Goal: Information Seeking & Learning: Understand process/instructions

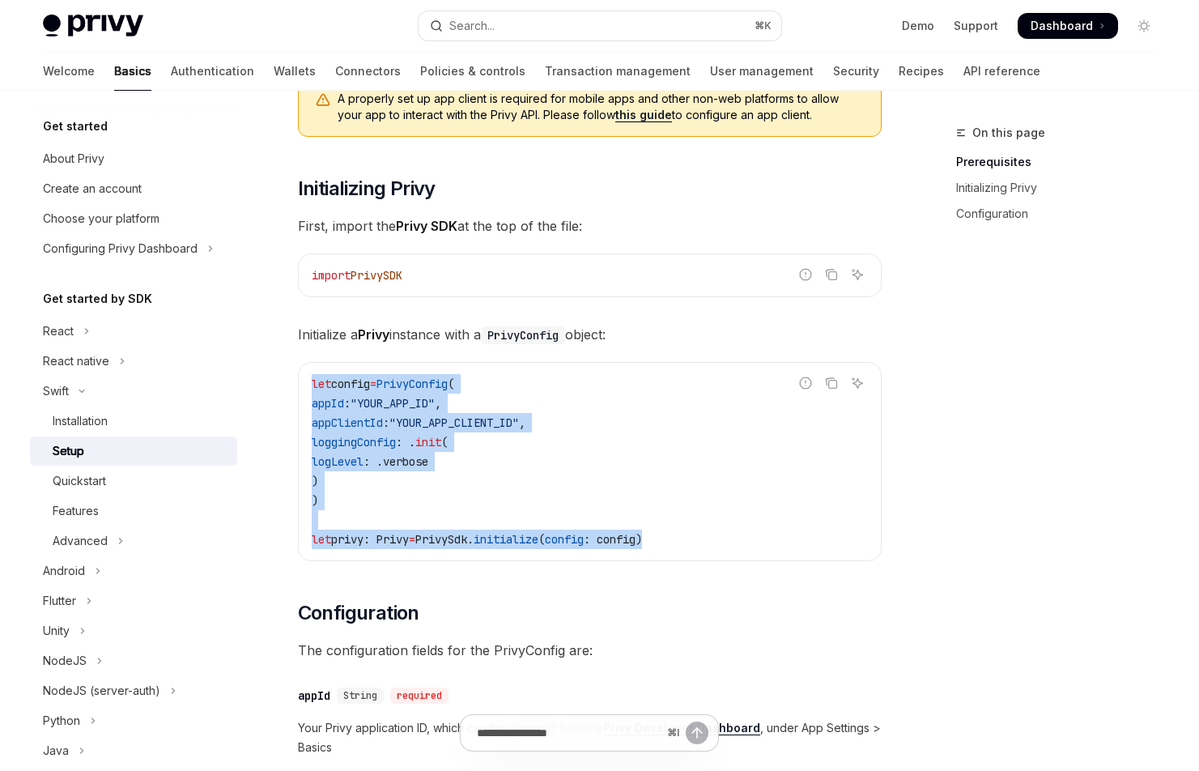
scroll to position [233, 0]
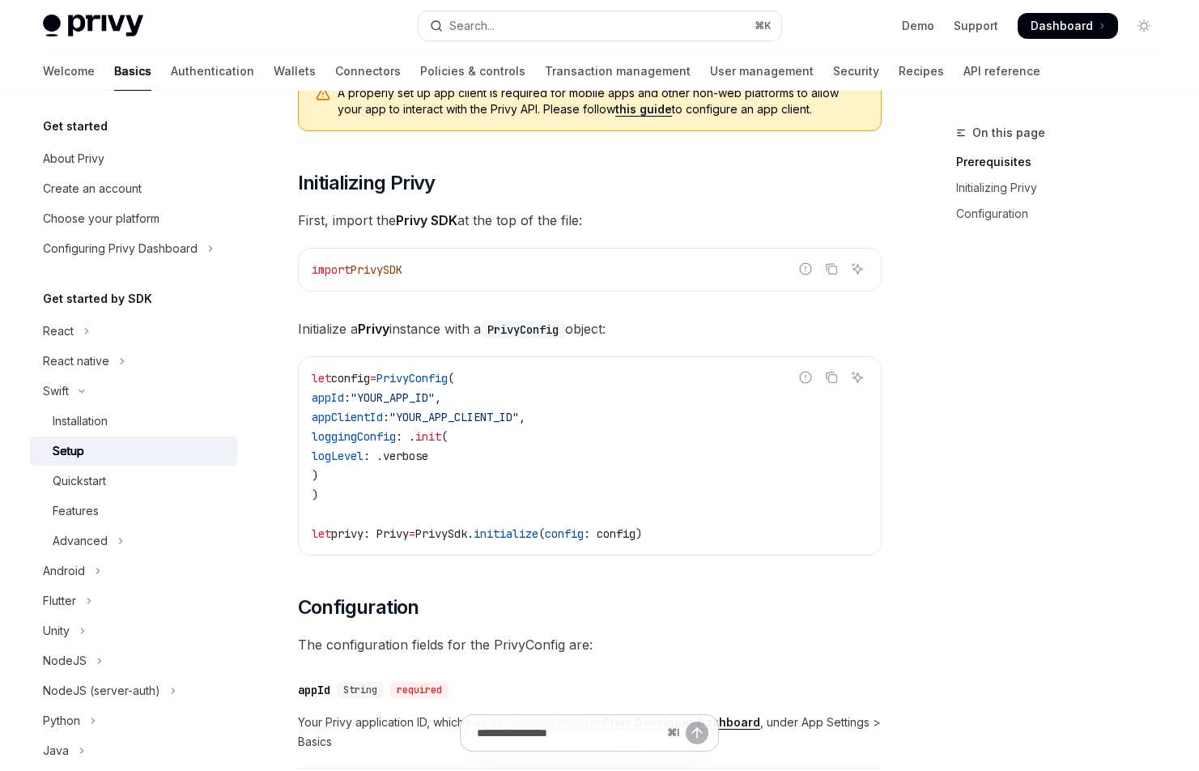
click at [1016, 548] on div "On this page Prerequisites Initializing Privy Configuration" at bounding box center [1047, 447] width 246 height 648
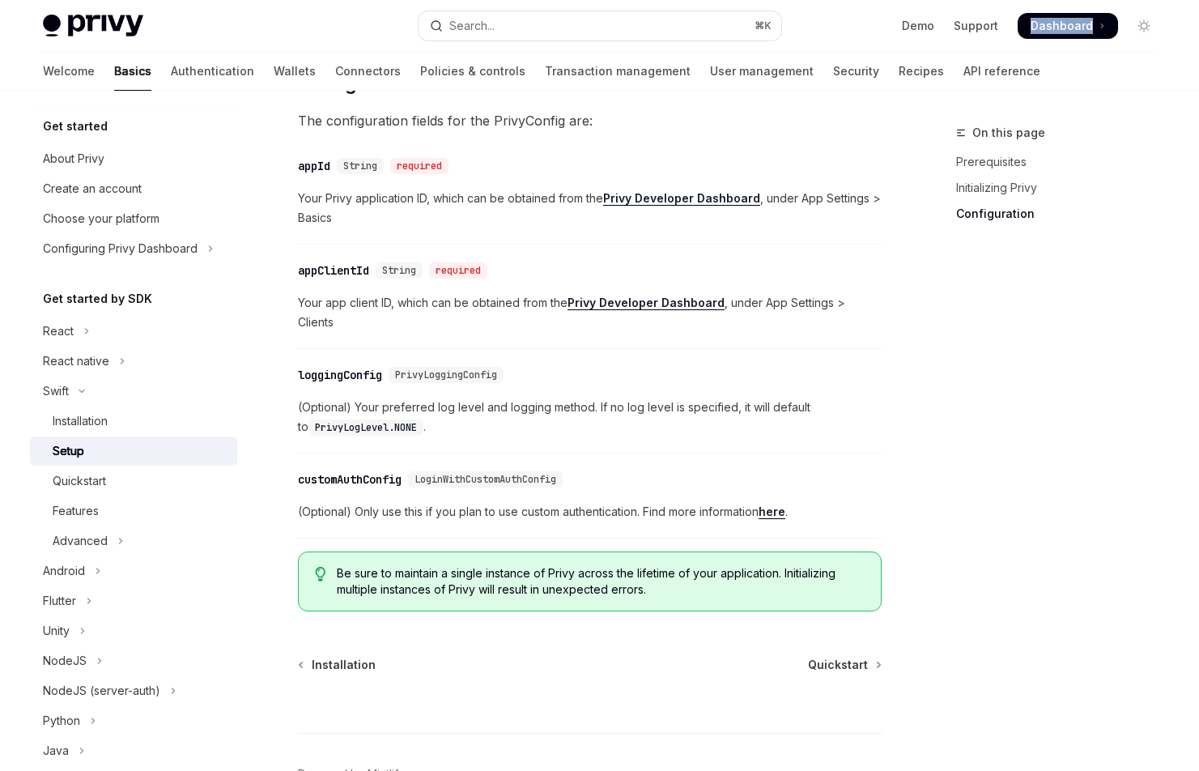
scroll to position [859, 0]
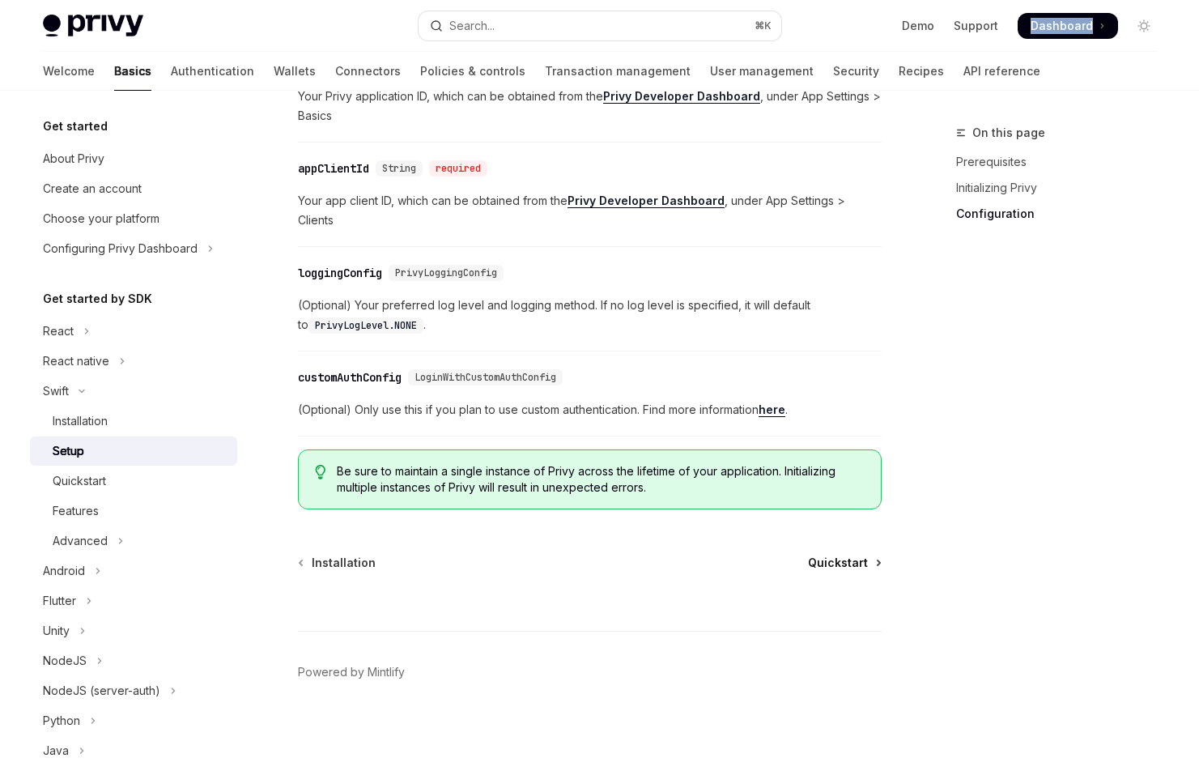
click at [829, 557] on span "Quickstart" at bounding box center [838, 563] width 60 height 16
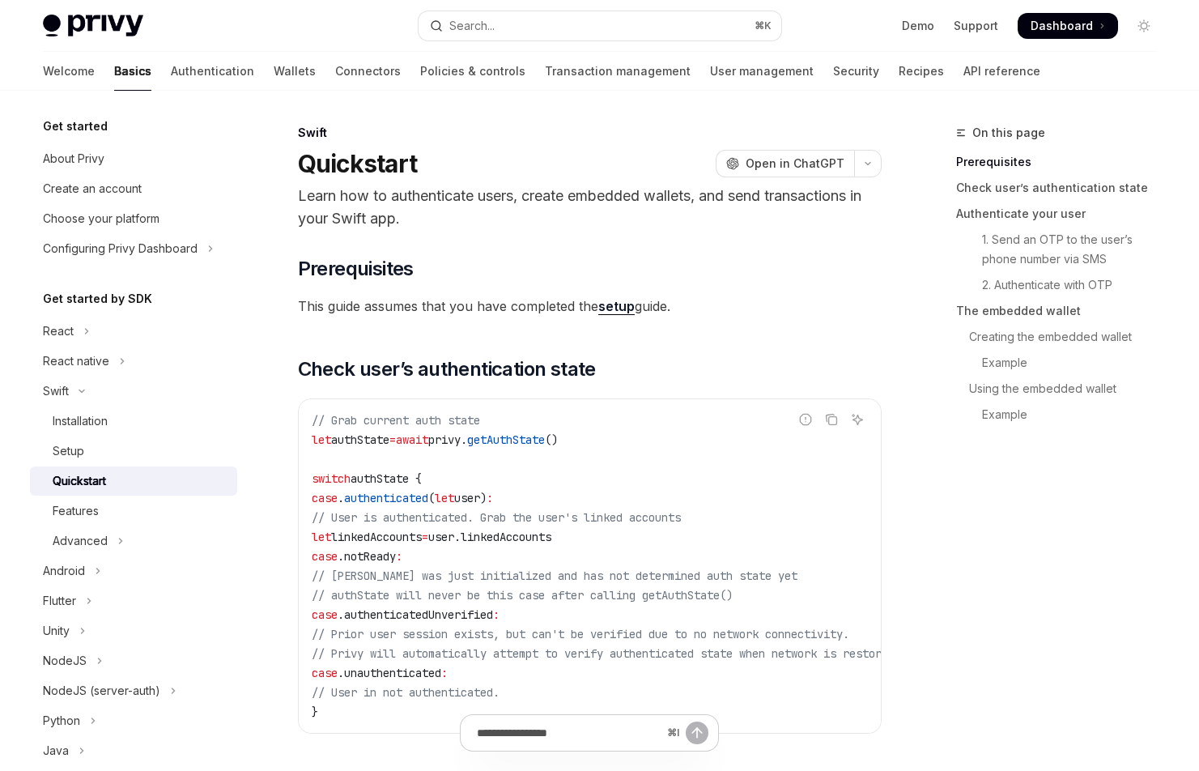
drag, startPoint x: 313, startPoint y: 436, endPoint x: 355, endPoint y: 608, distance: 177.6
click at [355, 608] on code "// Grab current auth state let authState = await privy. getAuthState () switch …" at bounding box center [626, 566] width 628 height 311
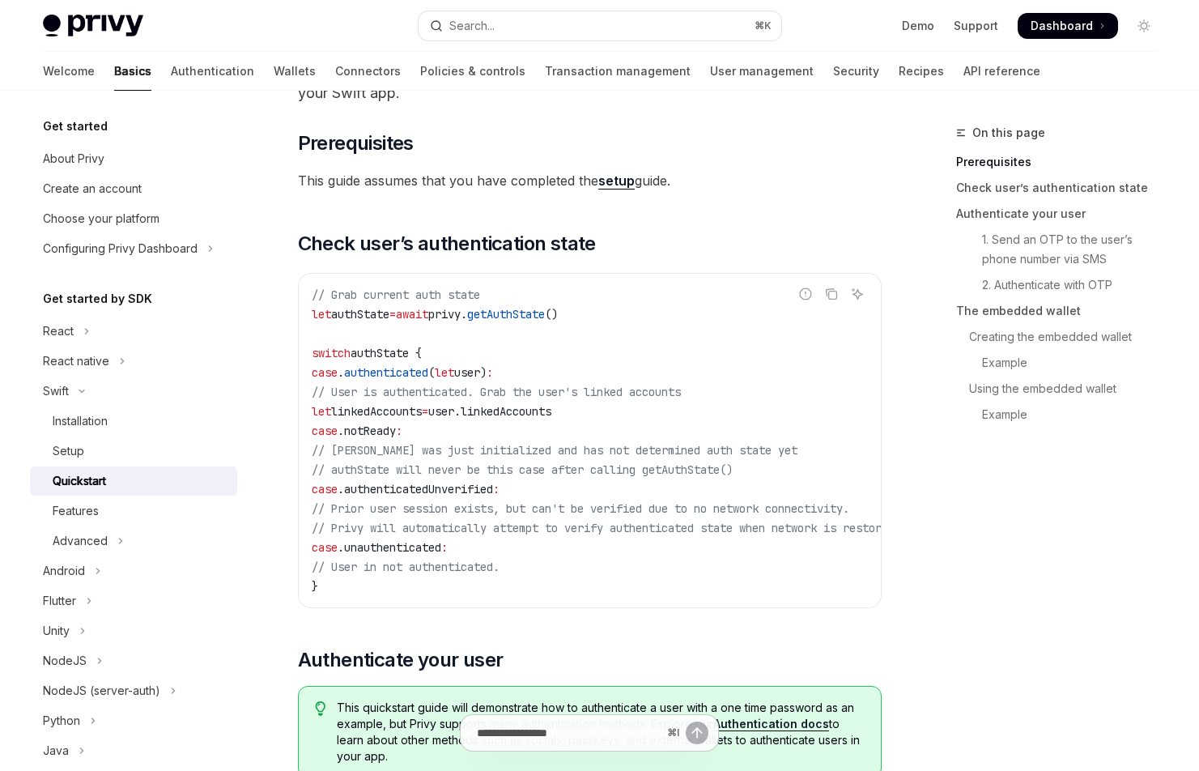
scroll to position [136, 0]
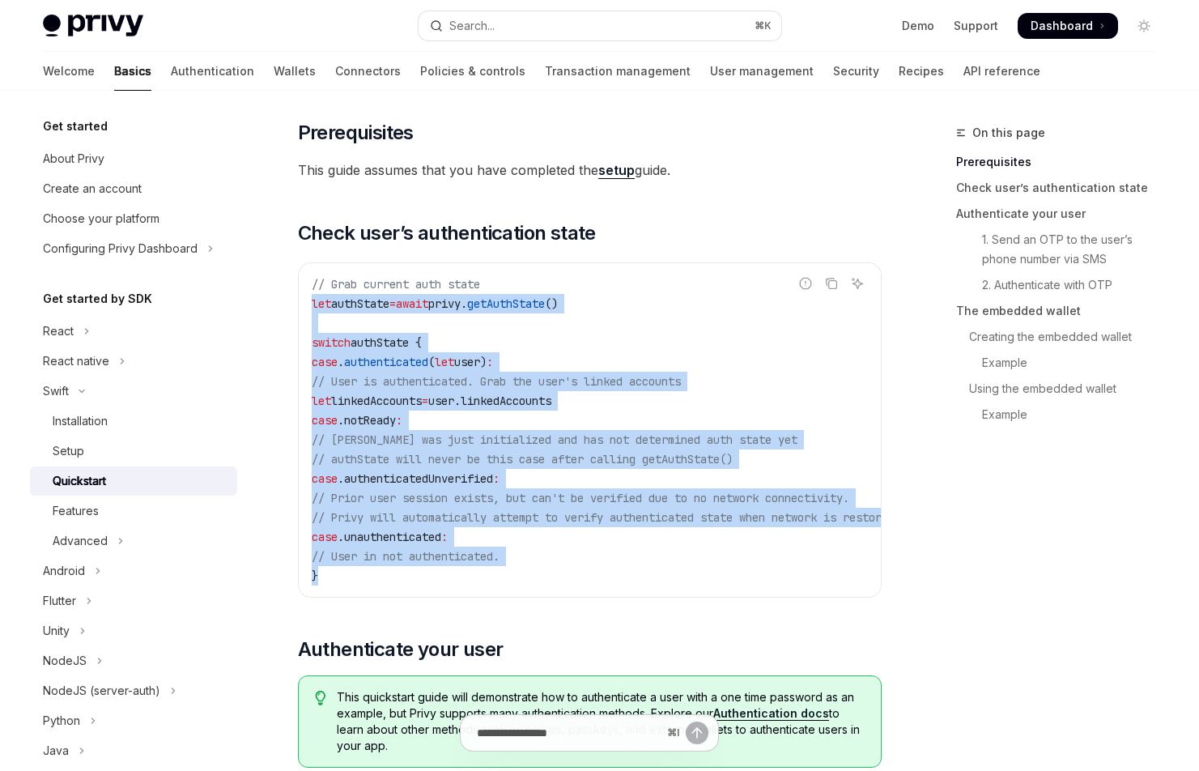
click at [346, 581] on code "// Grab current auth state let authState = await privy. getAuthState () switch …" at bounding box center [626, 430] width 628 height 311
copy code "let authState = await privy. getAuthState () switch authState { case . authenti…"
click at [564, 542] on code "// Grab current auth state let authState = await privy. getAuthState () switch …" at bounding box center [626, 430] width 628 height 311
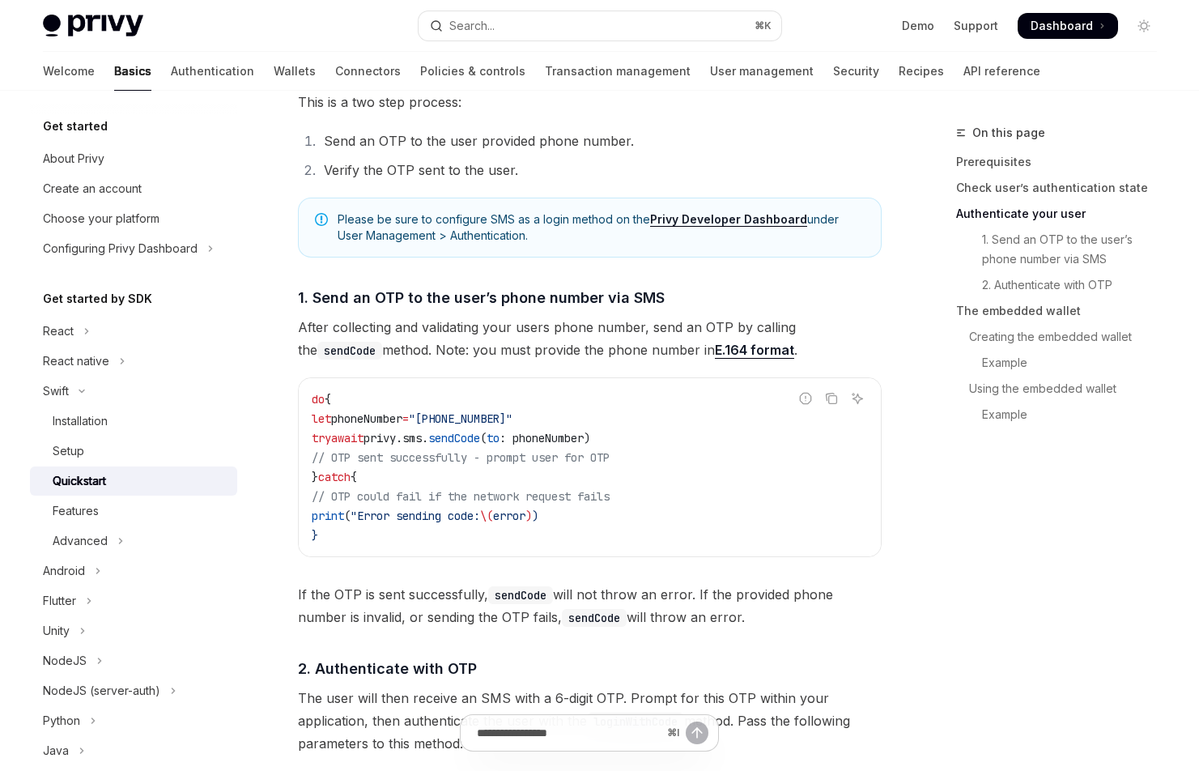
scroll to position [896, 0]
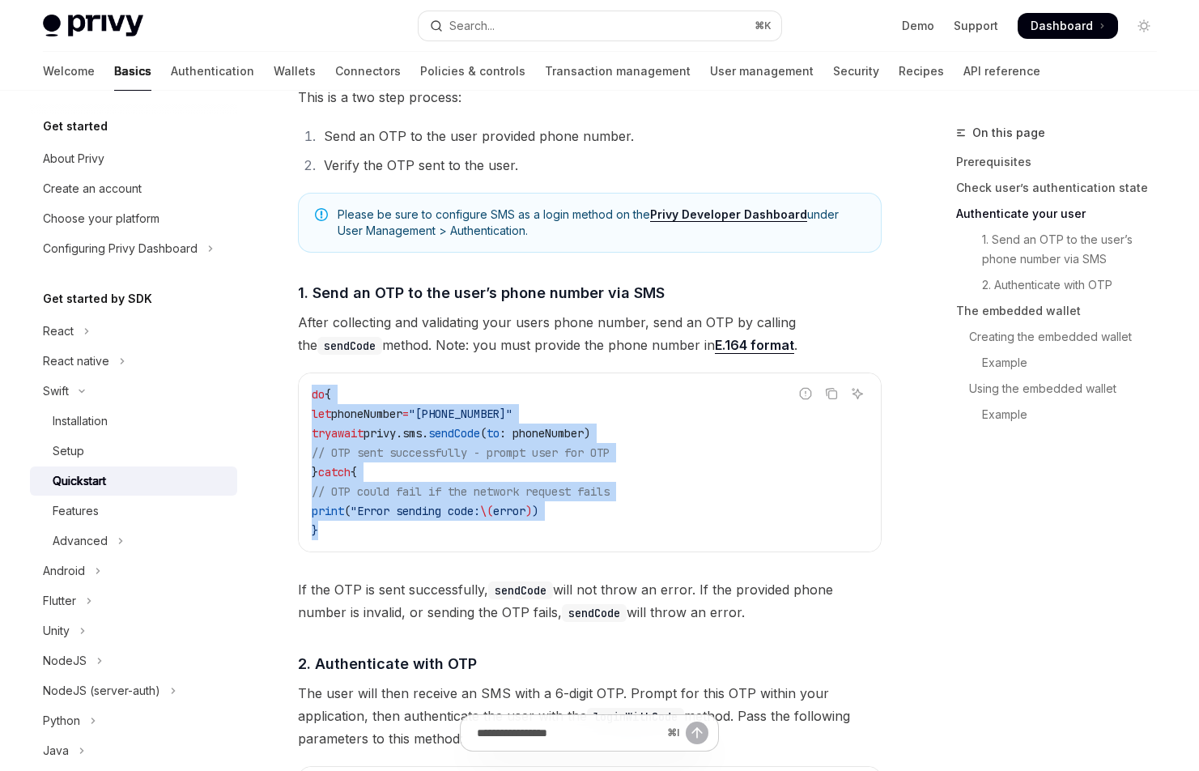
drag, startPoint x: 310, startPoint y: 399, endPoint x: 352, endPoint y: 540, distance: 147.1
click at [352, 540] on div "do { let phoneNumber = "+14155552671" try await privy. sms . sendCode ( to : ph…" at bounding box center [590, 462] width 582 height 178
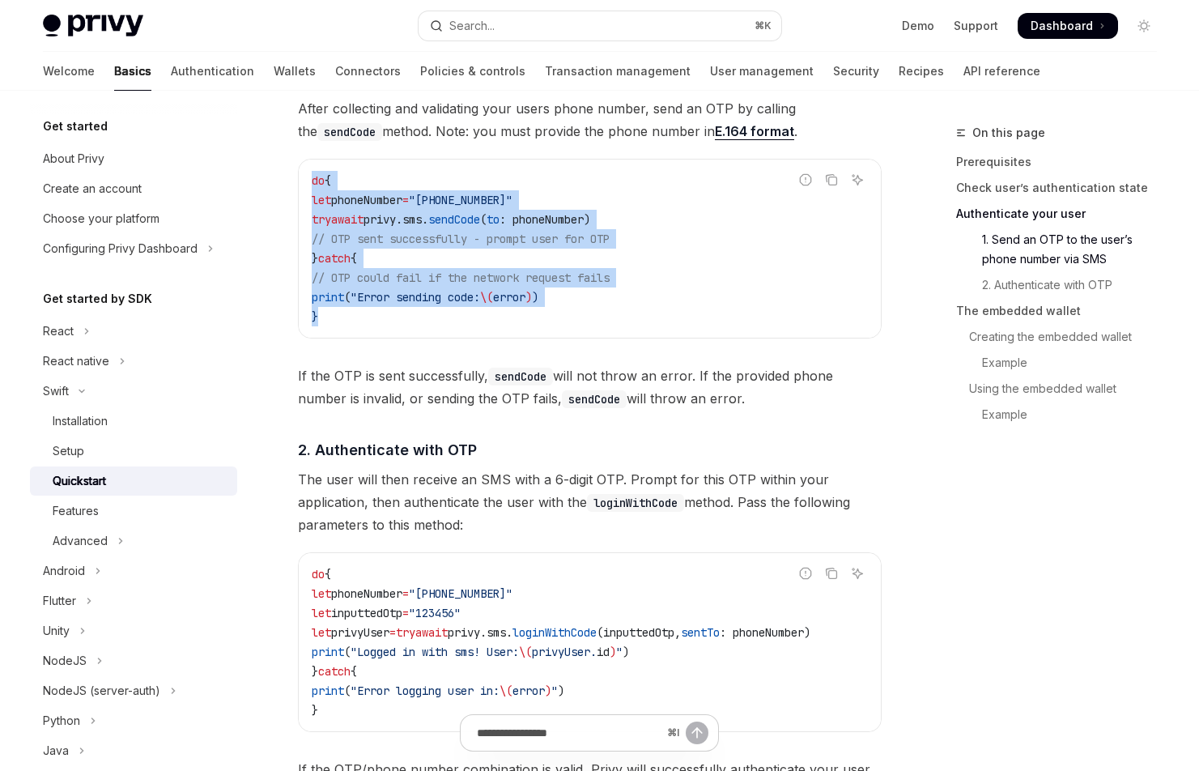
scroll to position [1101, 0]
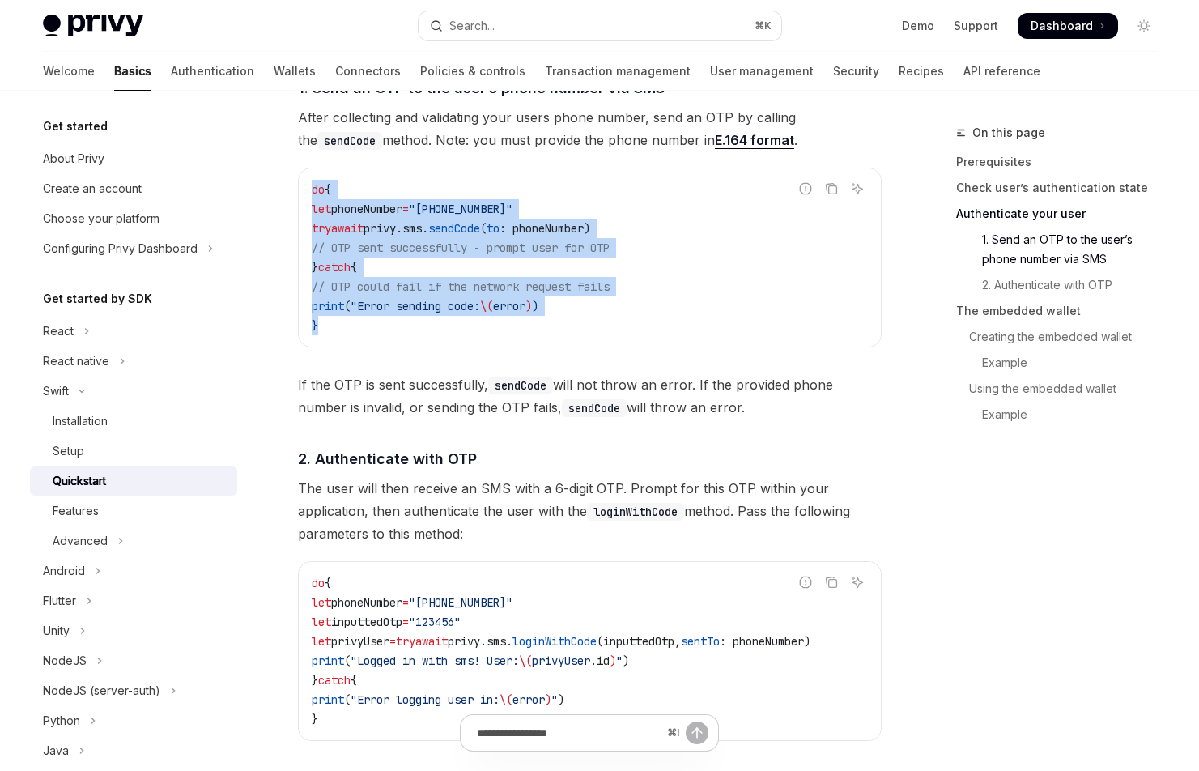
copy code "do { let phoneNumber = "+14155552671" try await privy. sms . sendCode ( to : ph…"
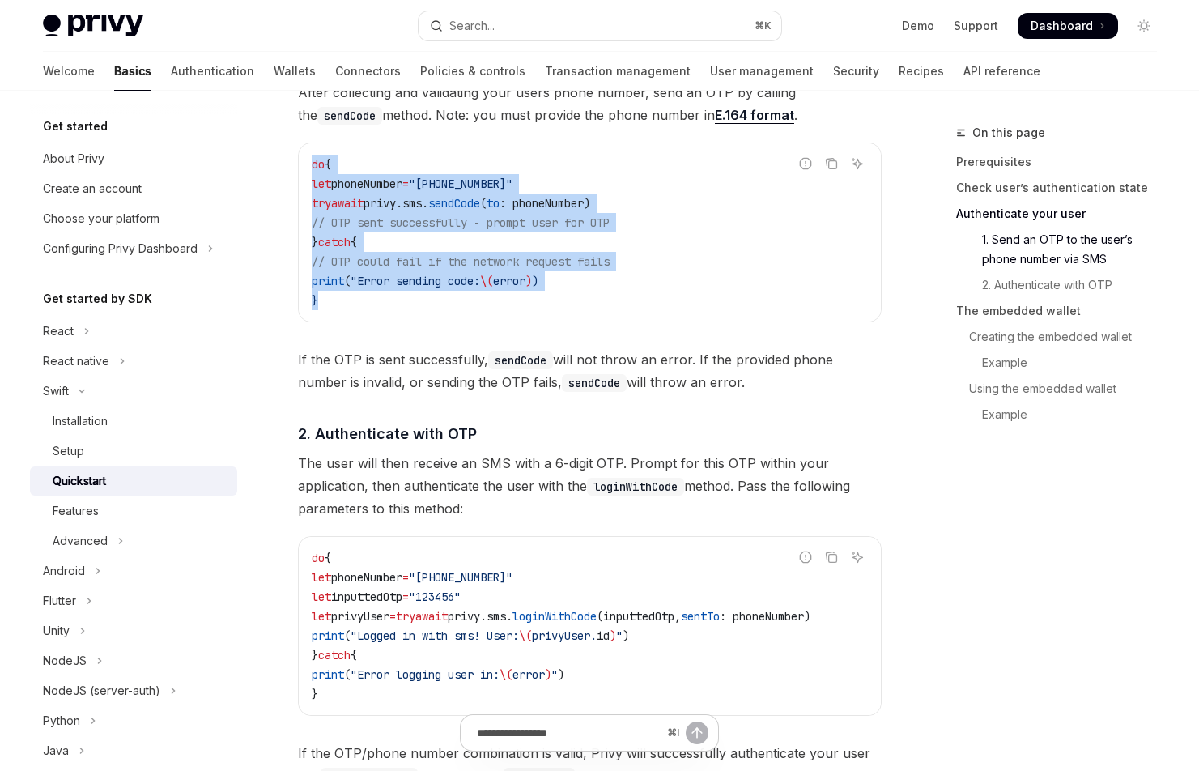
scroll to position [1143, 0]
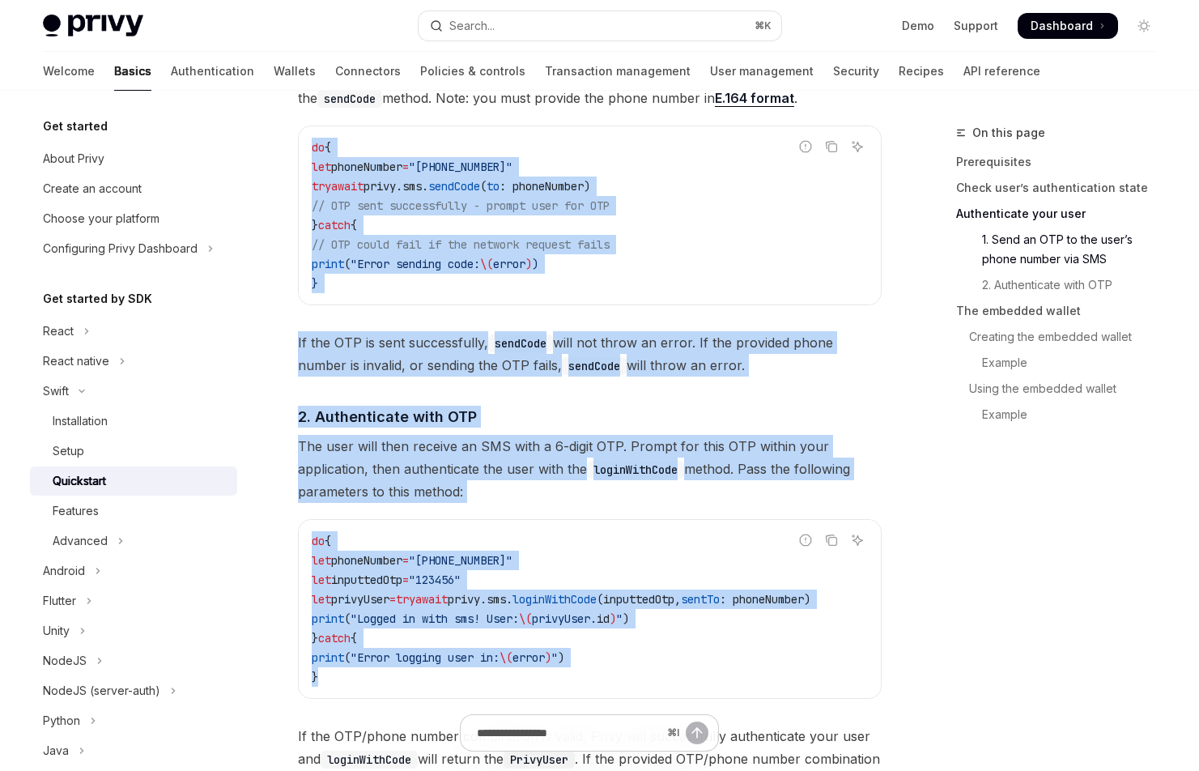
click at [337, 687] on code "do { let phoneNumber = "+14155552671" let inputtedOtp = "123456" let privyUser …" at bounding box center [590, 608] width 556 height 155
copy div "do { let phoneNumber = "+14155552671" try await privy. sms . sendCode ( to : ph…"
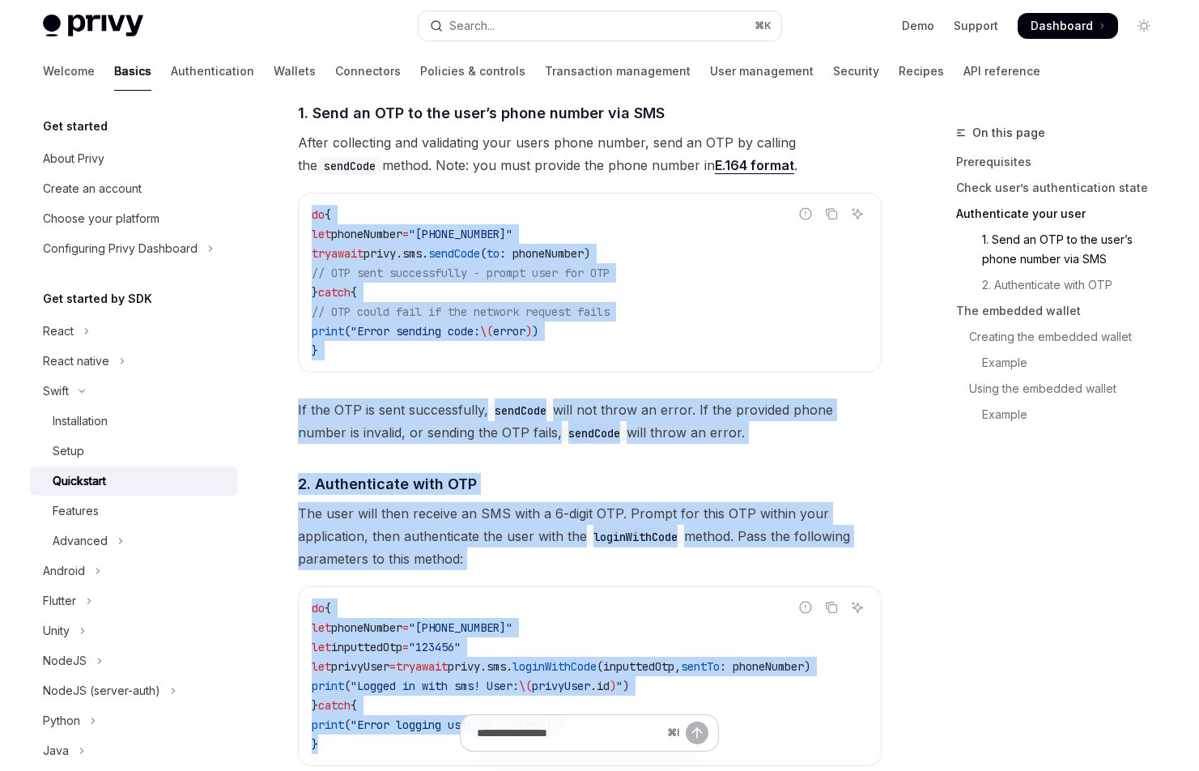
scroll to position [1082, 0]
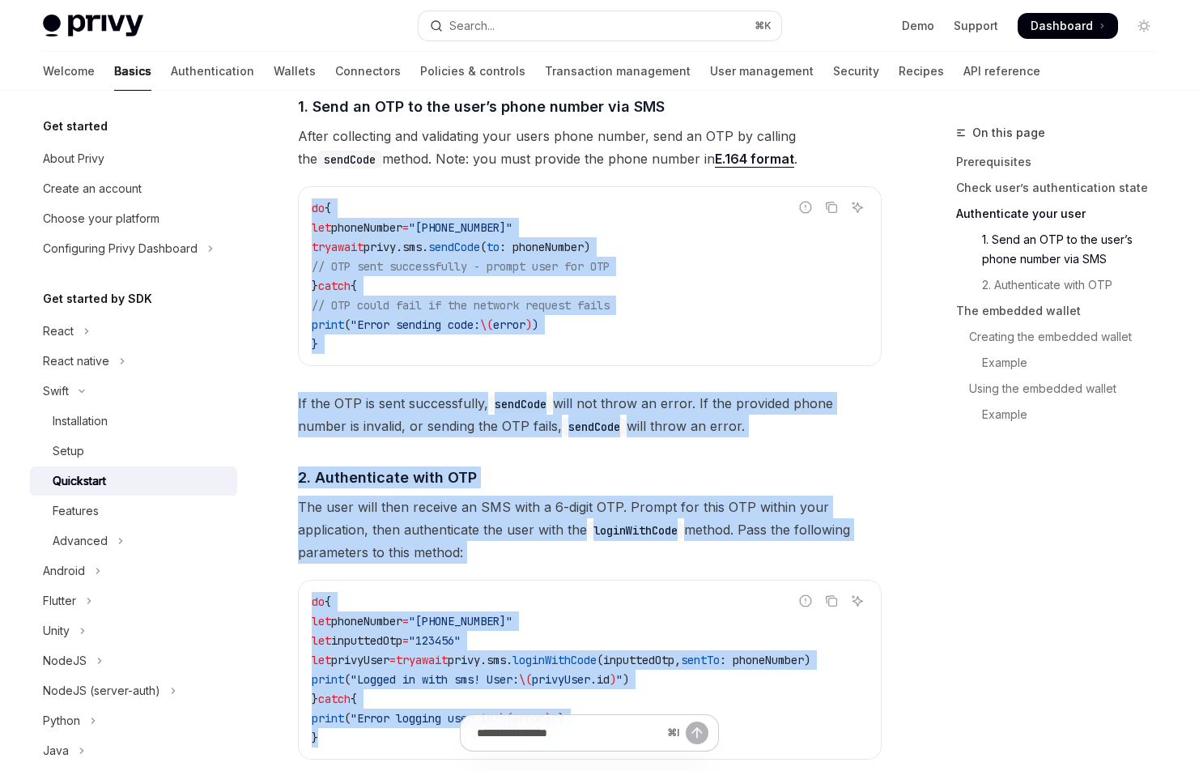
copy div "do { let phoneNumber = "+14155552671" try await privy. sms . sendCode ( to : ph…"
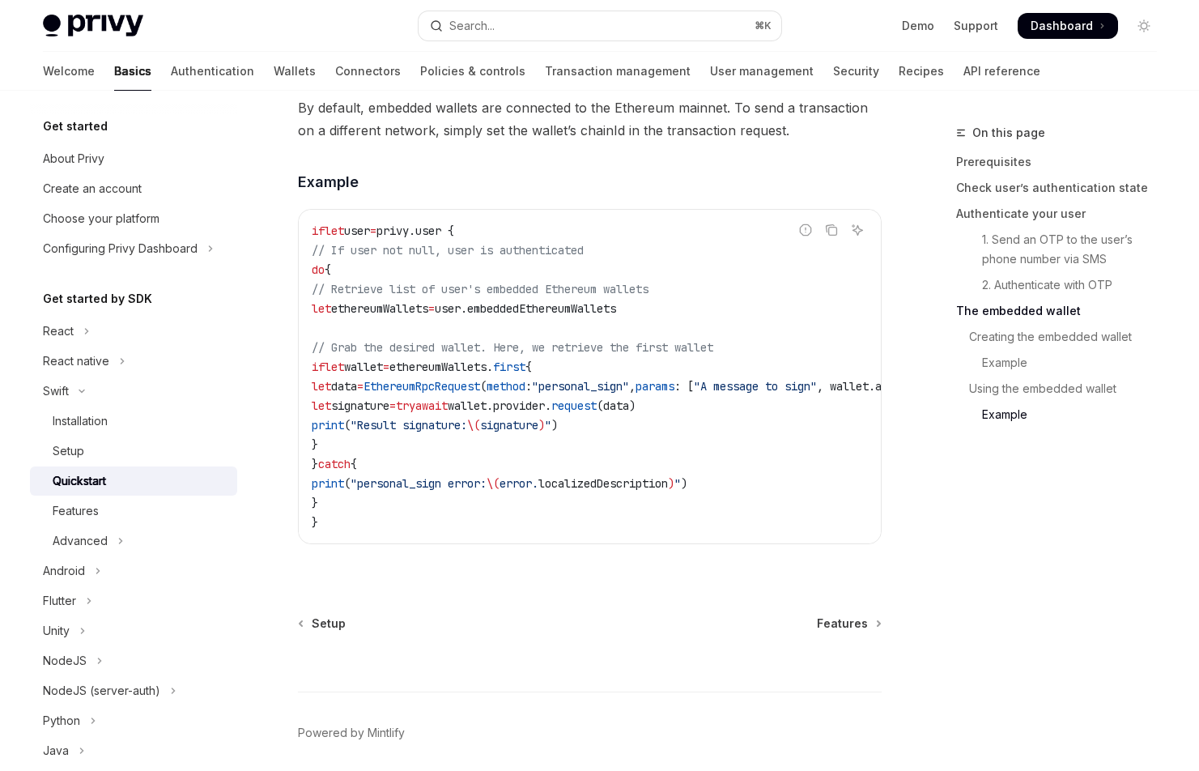
scroll to position [3320, 0]
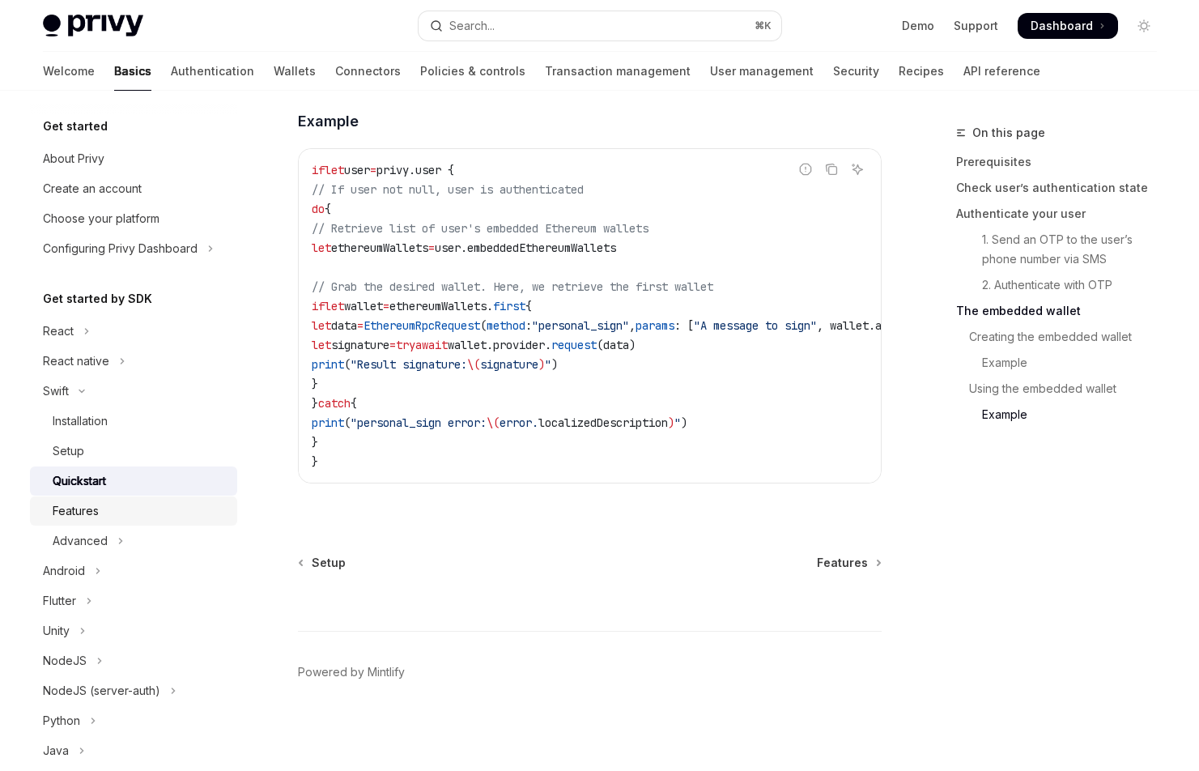
click at [101, 509] on div "Features" at bounding box center [140, 510] width 175 height 19
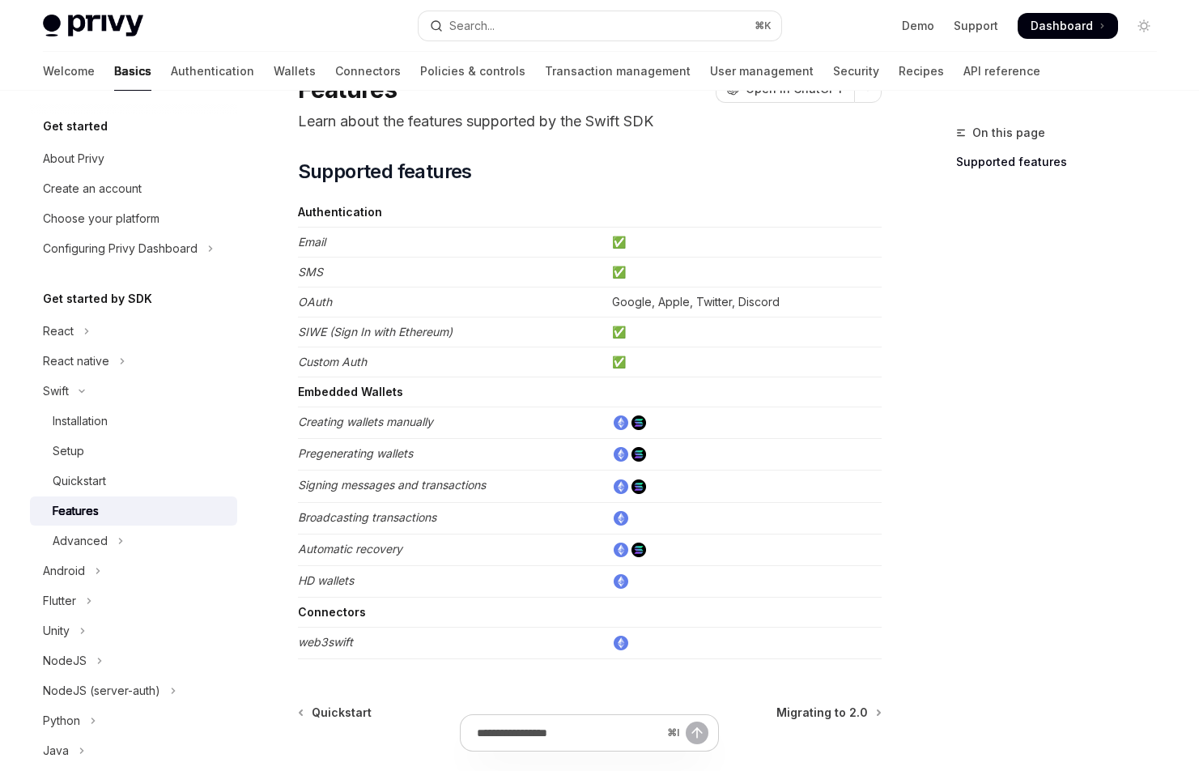
scroll to position [224, 0]
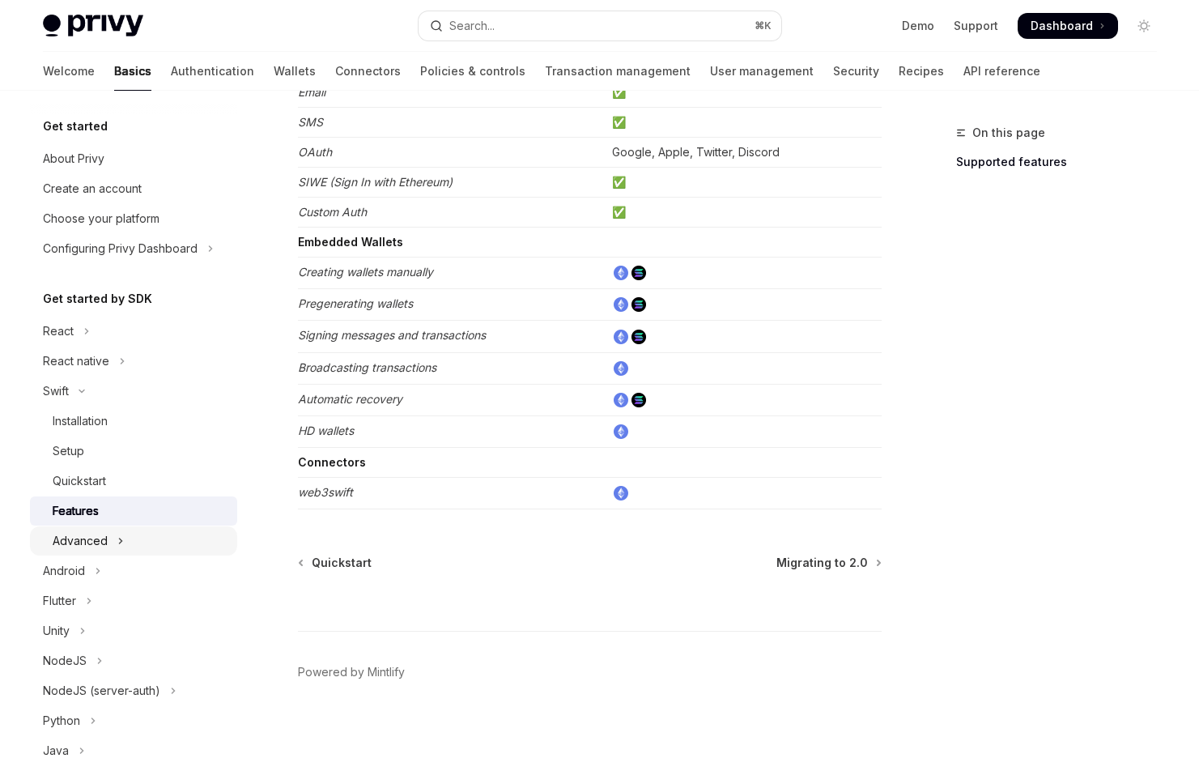
click at [120, 543] on icon "Toggle Advanced section" at bounding box center [120, 540] width 6 height 19
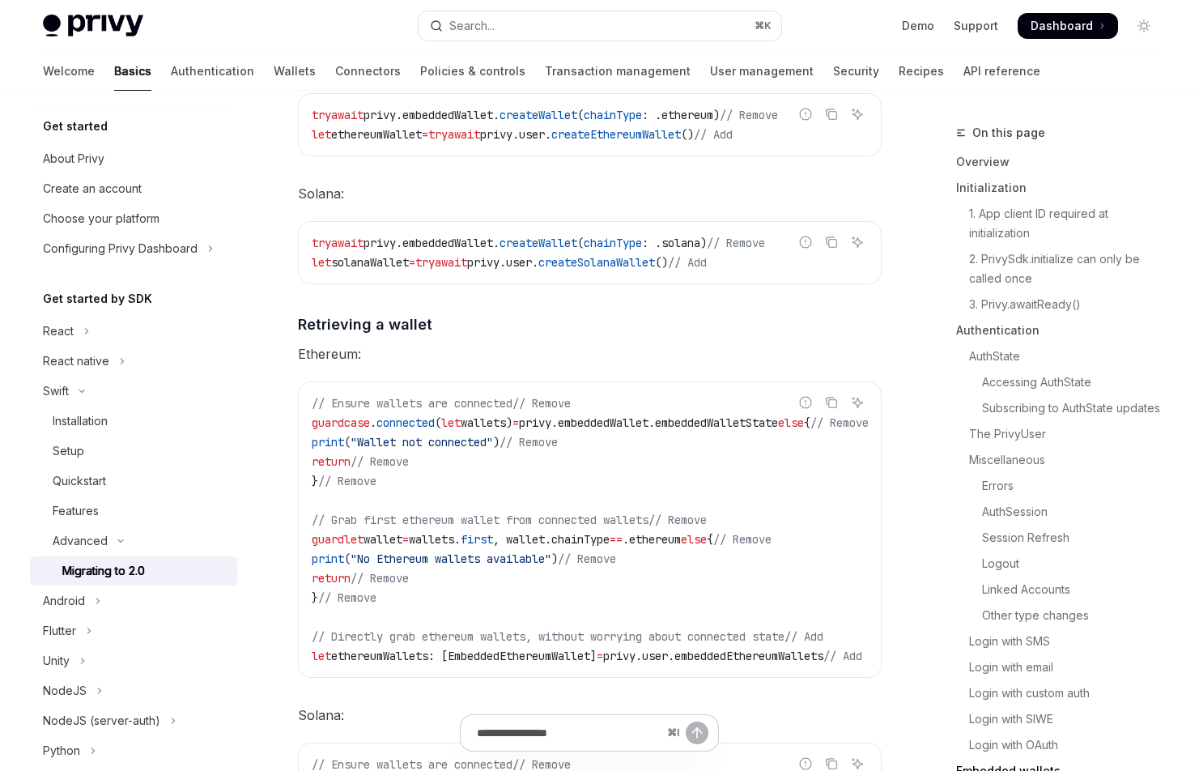
scroll to position [5664, 0]
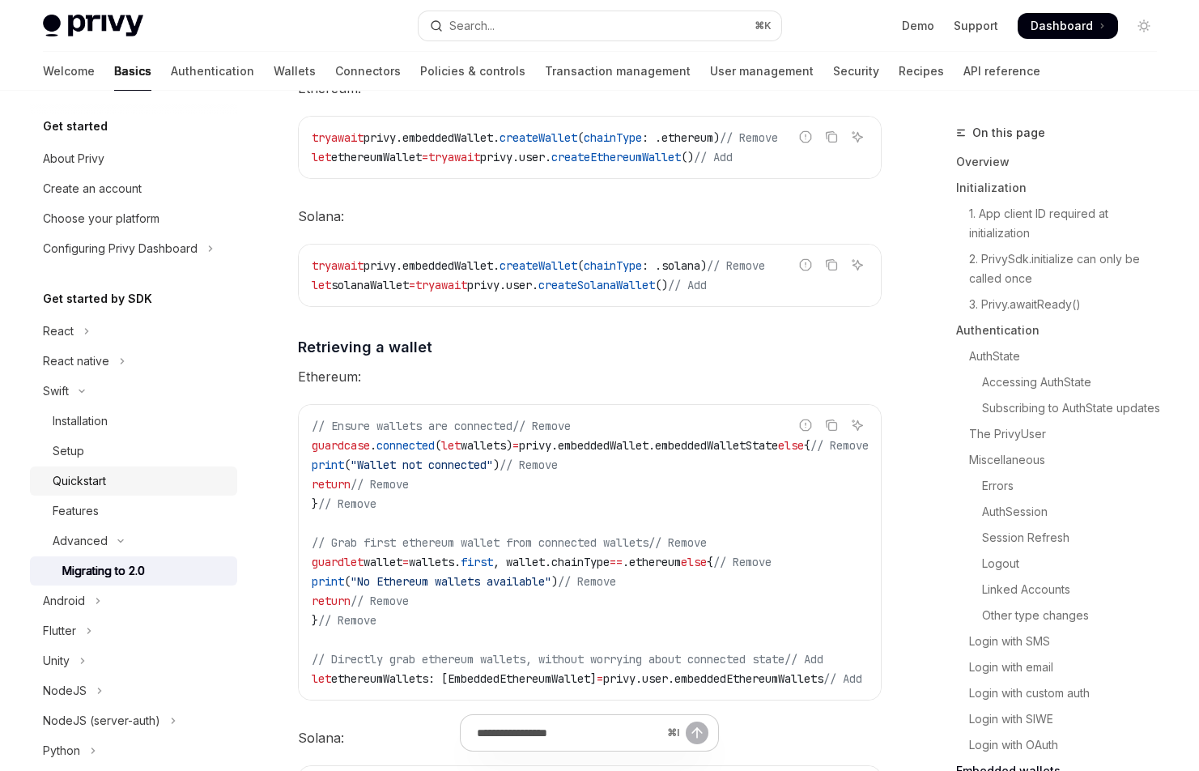
click at [98, 486] on div "Quickstart" at bounding box center [79, 480] width 53 height 19
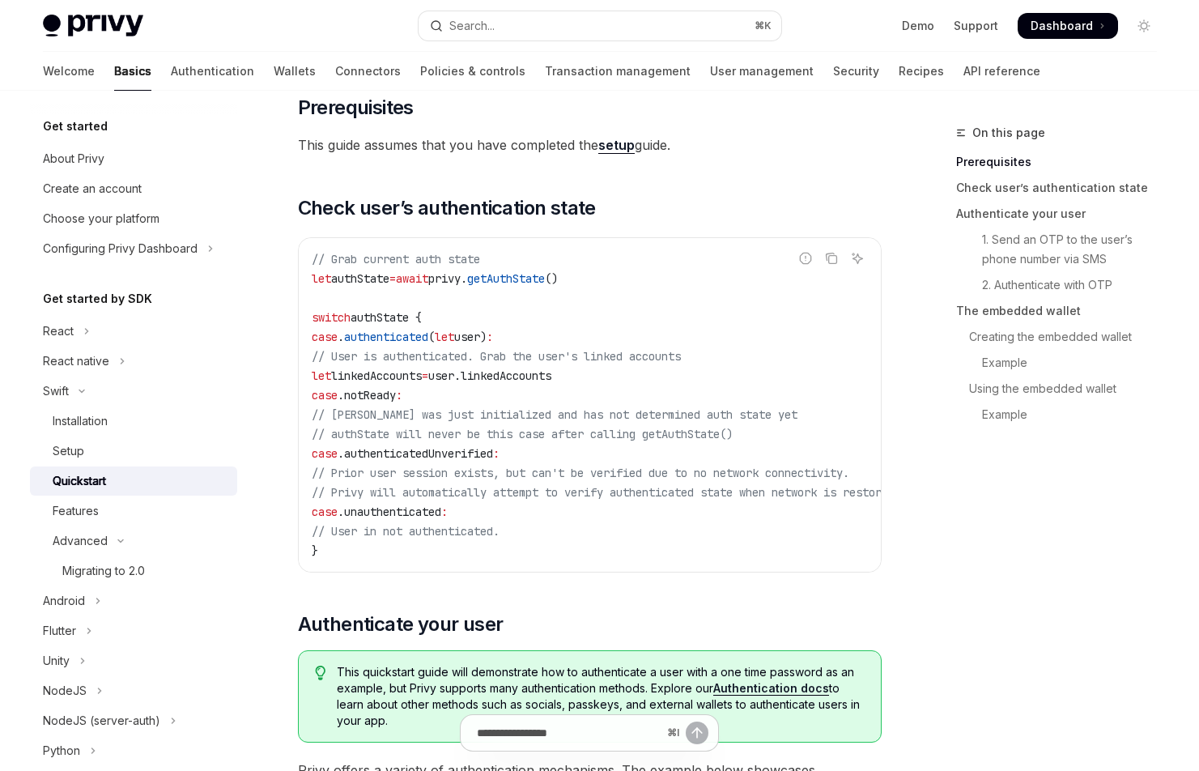
scroll to position [162, 0]
click at [138, 513] on div "Features" at bounding box center [140, 510] width 175 height 19
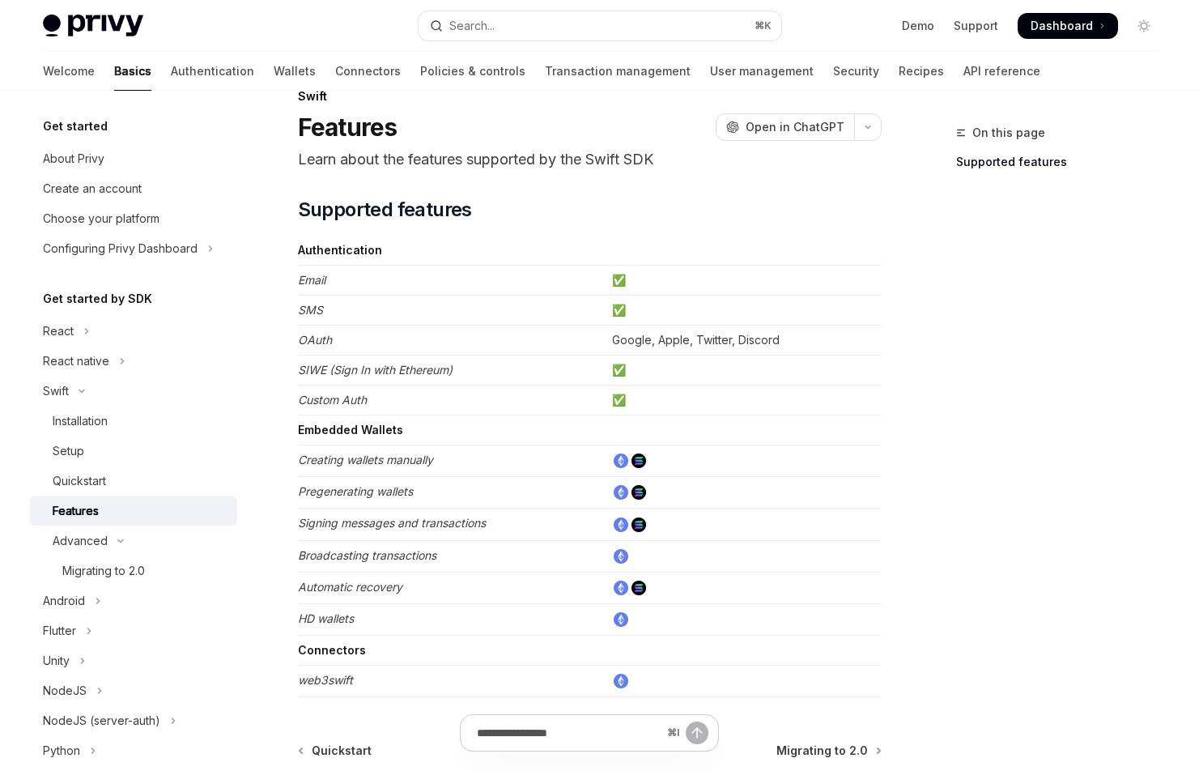
scroll to position [29, 0]
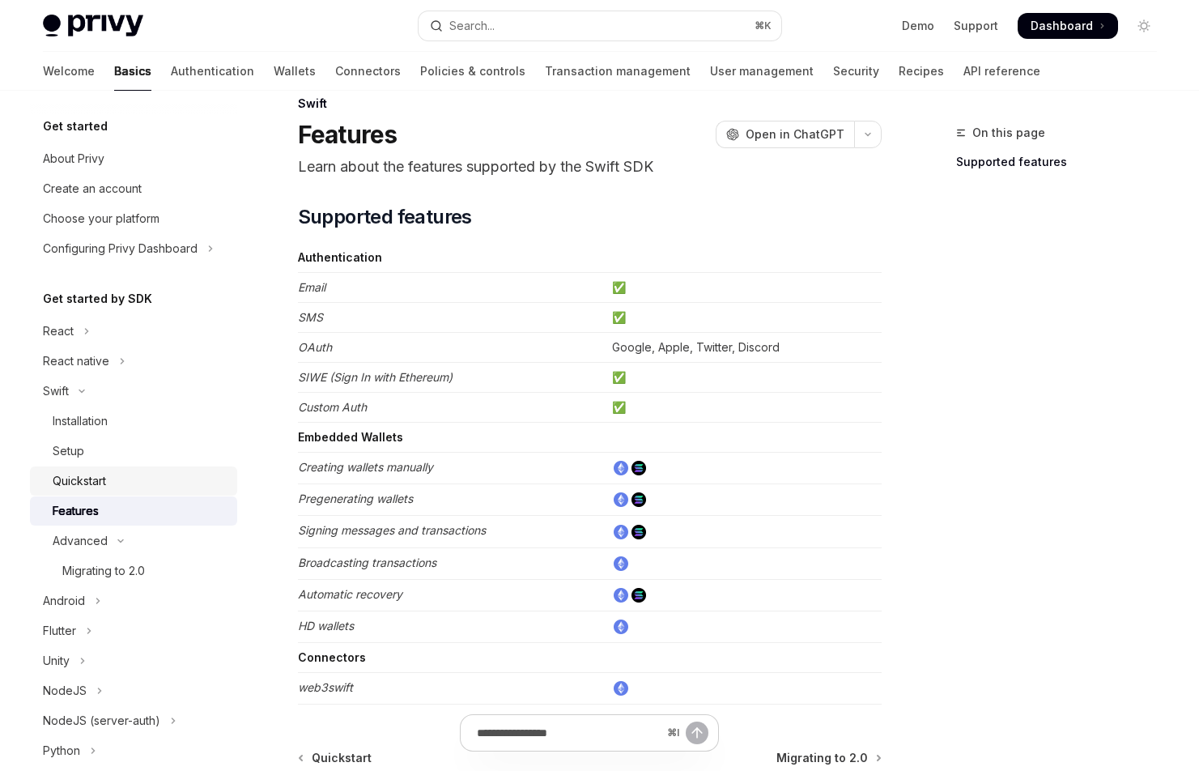
click at [102, 479] on div "Quickstart" at bounding box center [79, 480] width 53 height 19
type textarea "*"
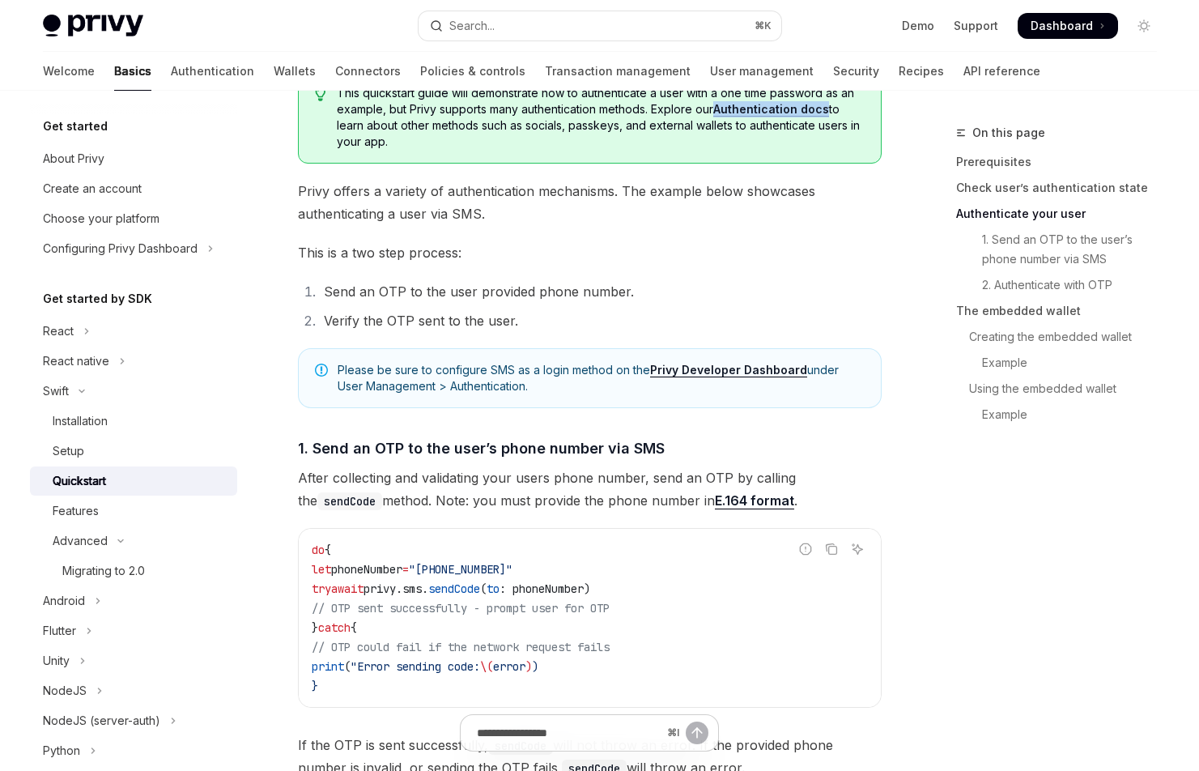
scroll to position [804, 0]
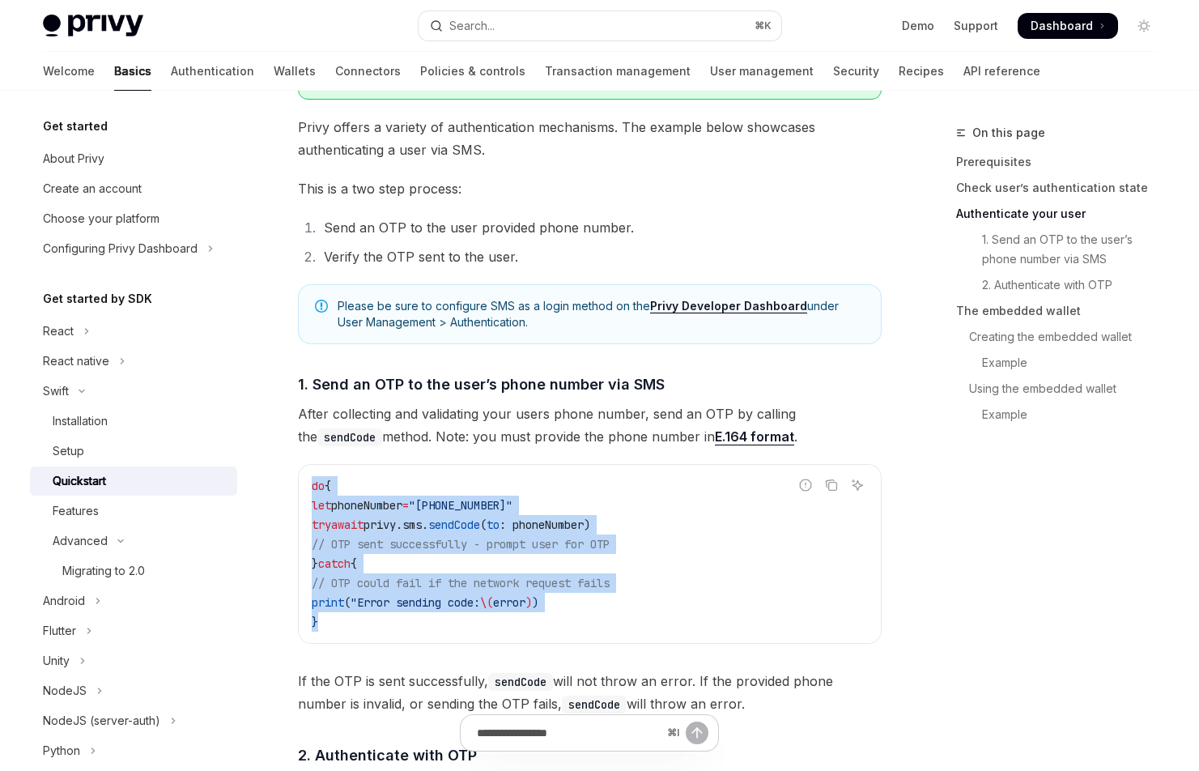
drag, startPoint x: 312, startPoint y: 490, endPoint x: 371, endPoint y: 628, distance: 149.8
click at [371, 628] on code "do { let phoneNumber = "+14155552671" try await privy. sms . sendCode ( to : ph…" at bounding box center [590, 553] width 556 height 155
copy code "do { let phoneNumber = "+14155552671" try await privy. sms . sendCode ( to : ph…"
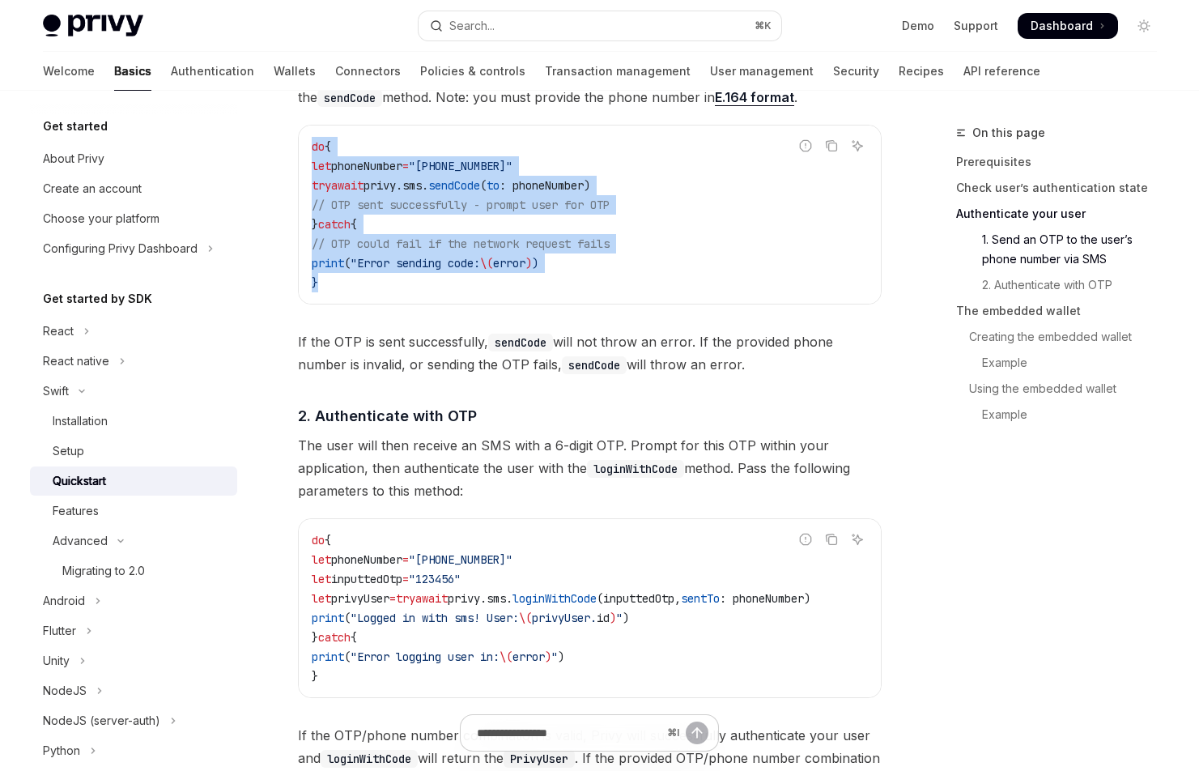
scroll to position [1149, 0]
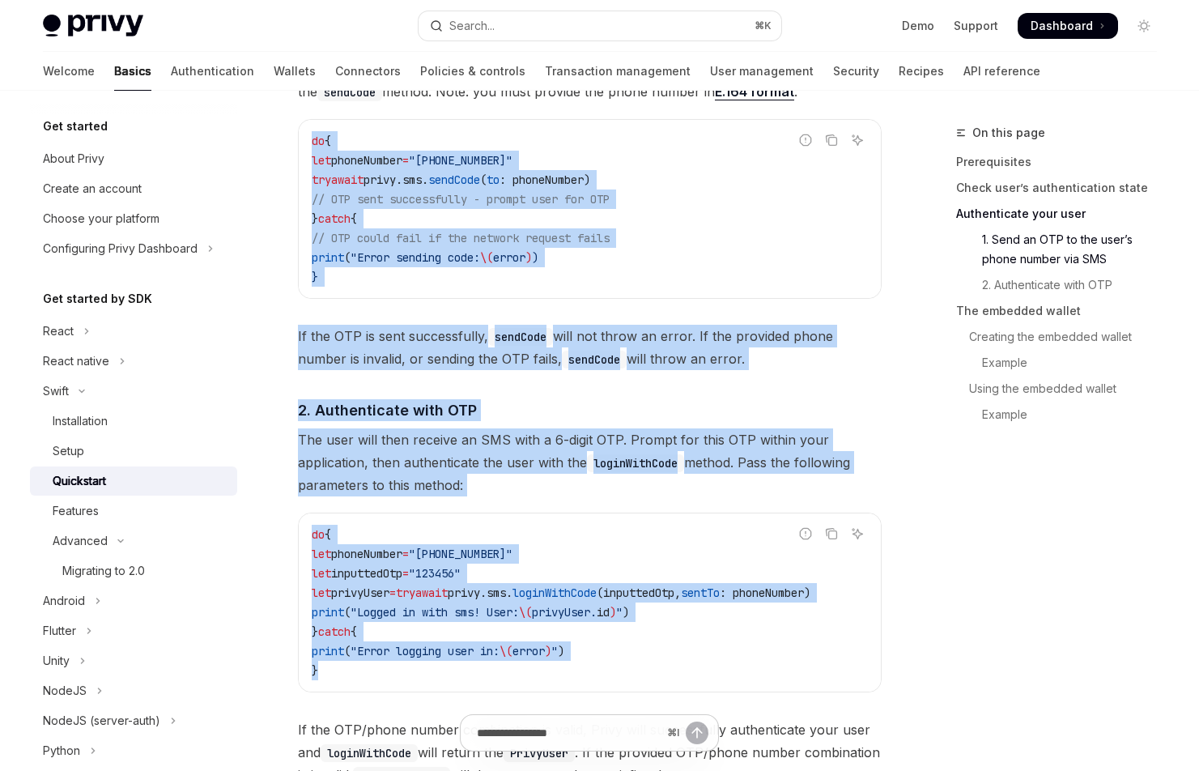
click at [330, 680] on code "do { let phoneNumber = "+14155552671" let inputtedOtp = "123456" let privyUser …" at bounding box center [590, 602] width 556 height 155
copy div "do { let phoneNumber = "+14155552671" try await privy. sms . sendCode ( to : ph…"
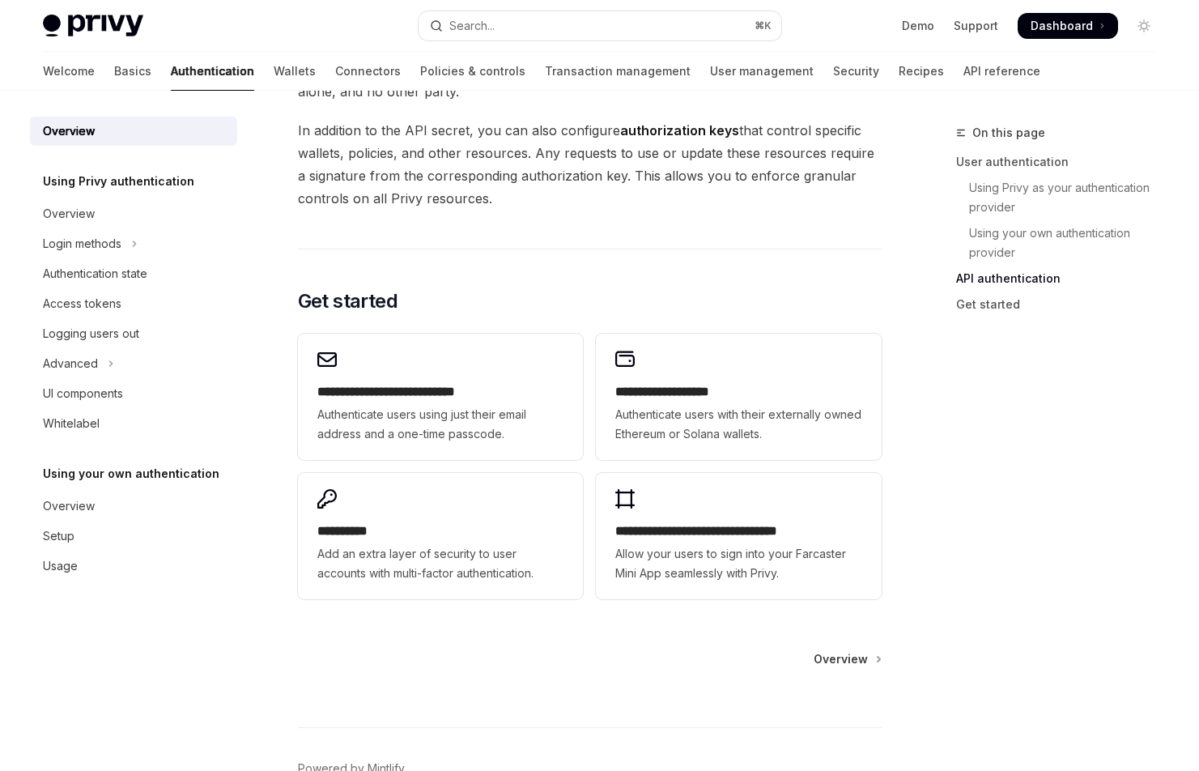
scroll to position [1283, 0]
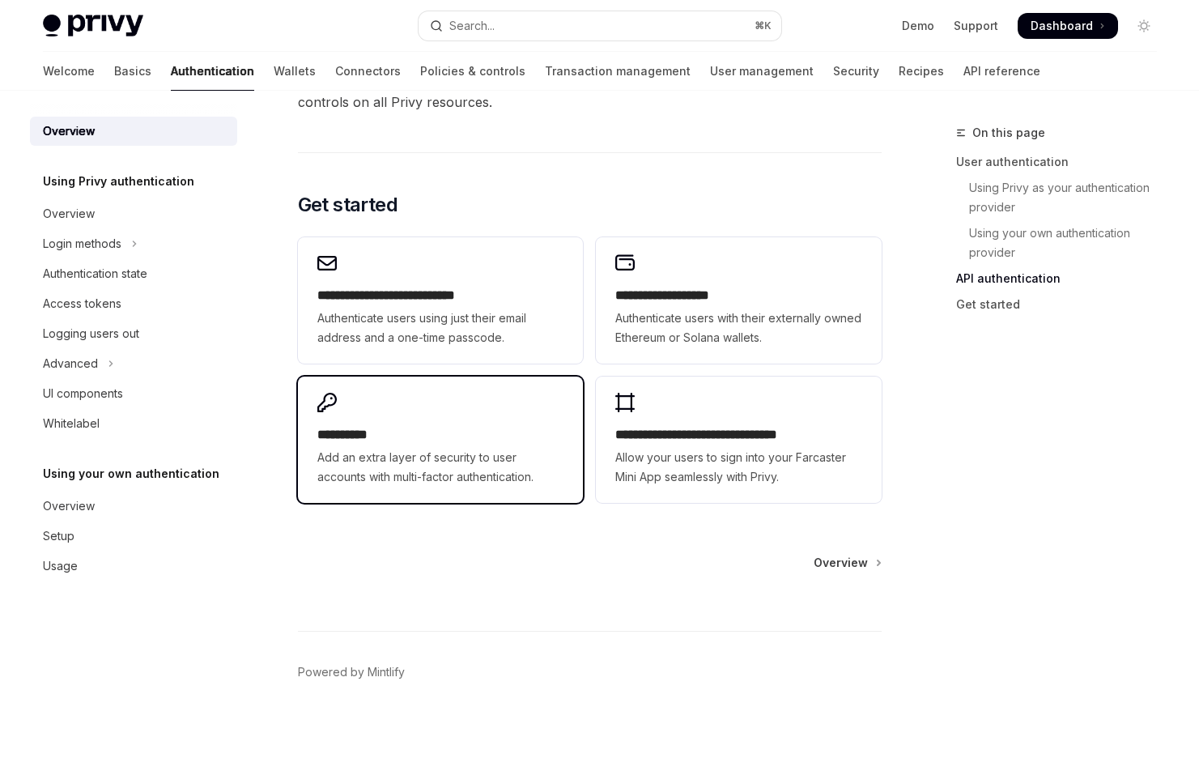
click at [361, 433] on h2 "**********" at bounding box center [440, 434] width 246 height 19
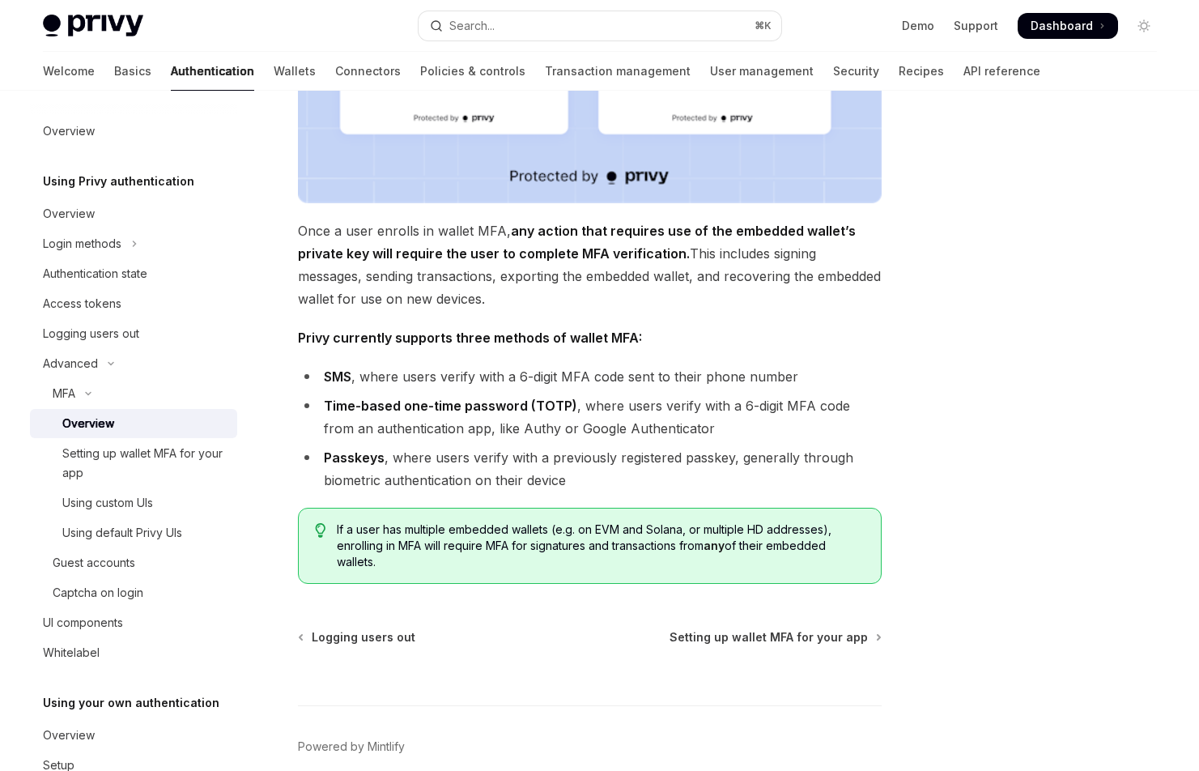
scroll to position [497, 0]
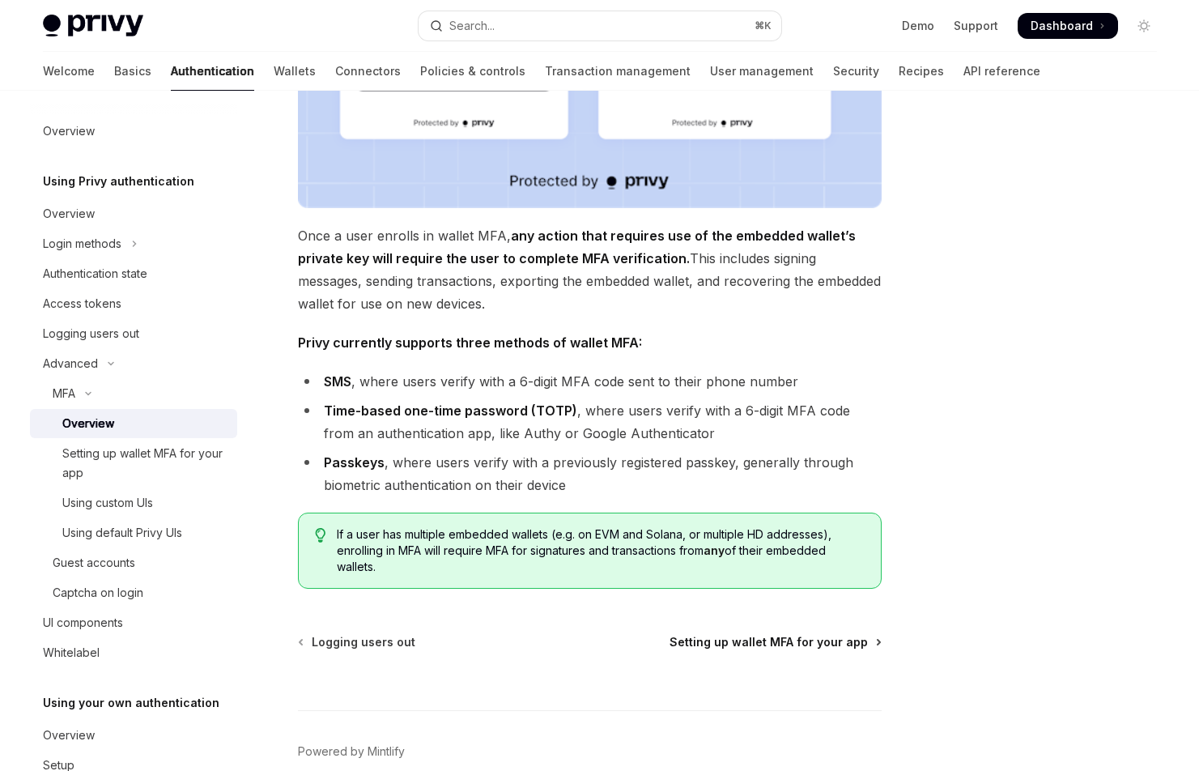
click at [779, 642] on span "Setting up wallet MFA for your app" at bounding box center [769, 642] width 198 height 16
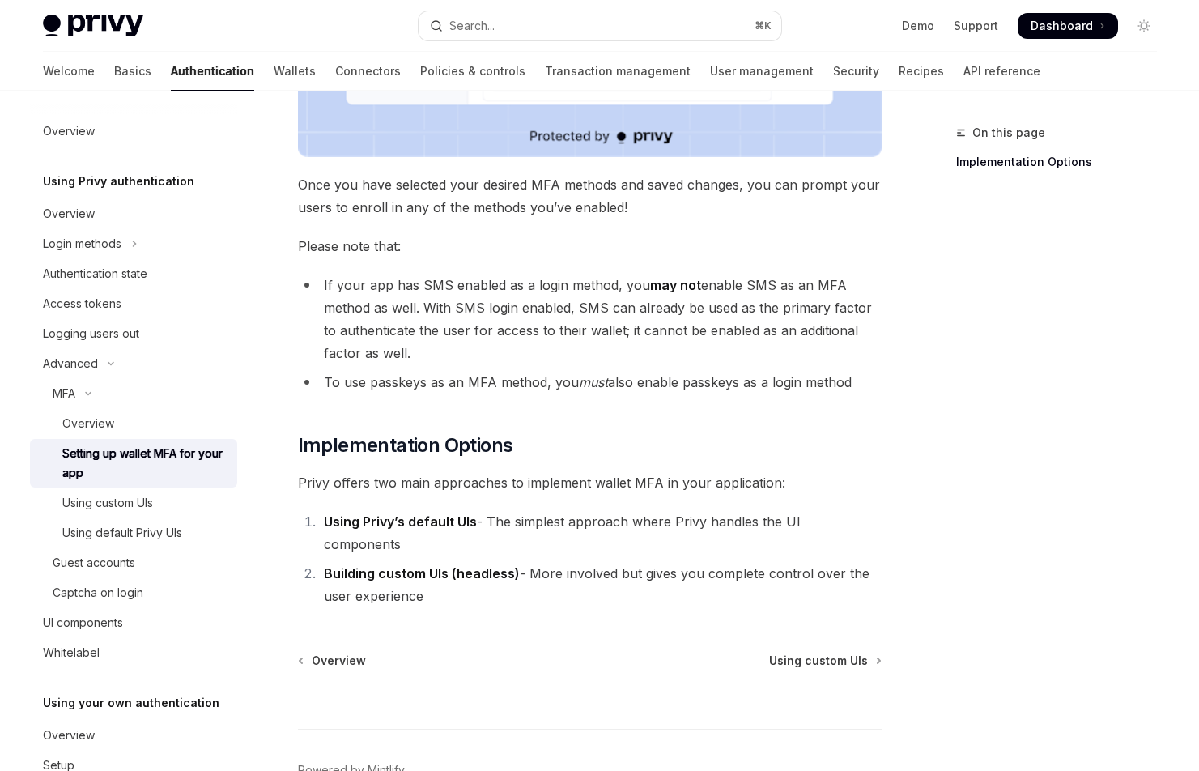
scroll to position [662, 0]
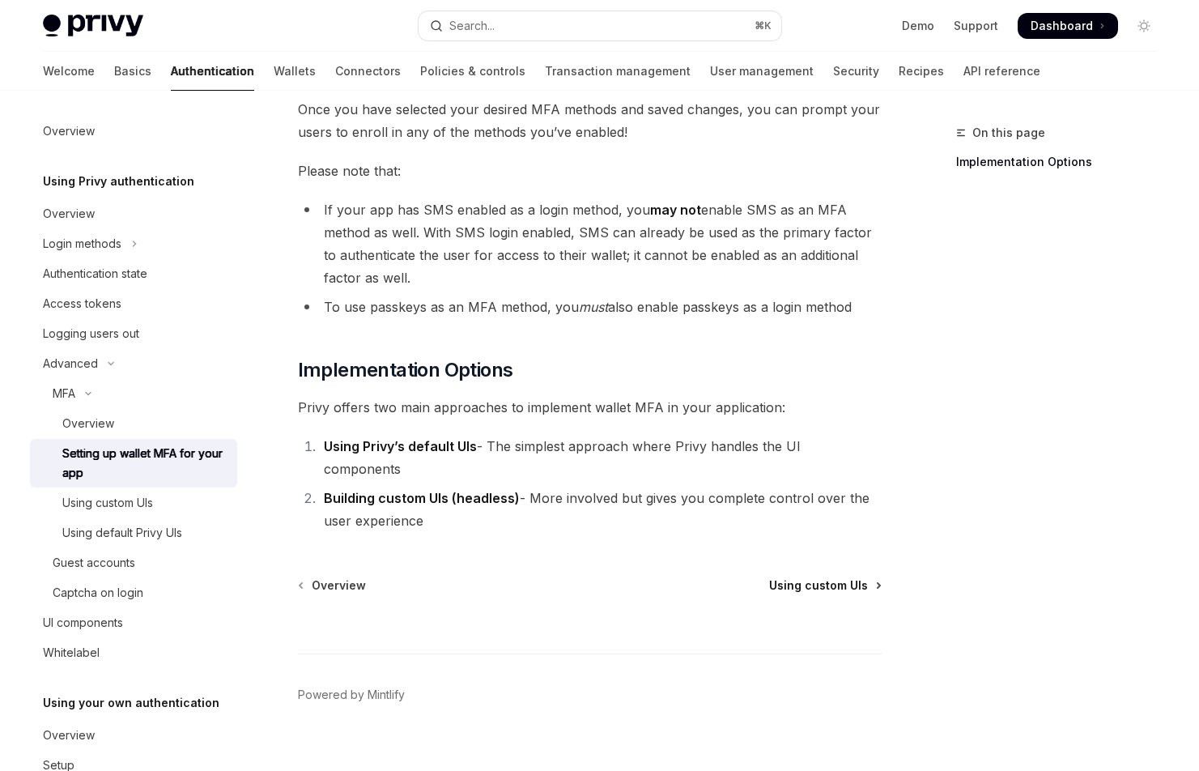
click at [825, 577] on span "Using custom UIs" at bounding box center [818, 585] width 99 height 16
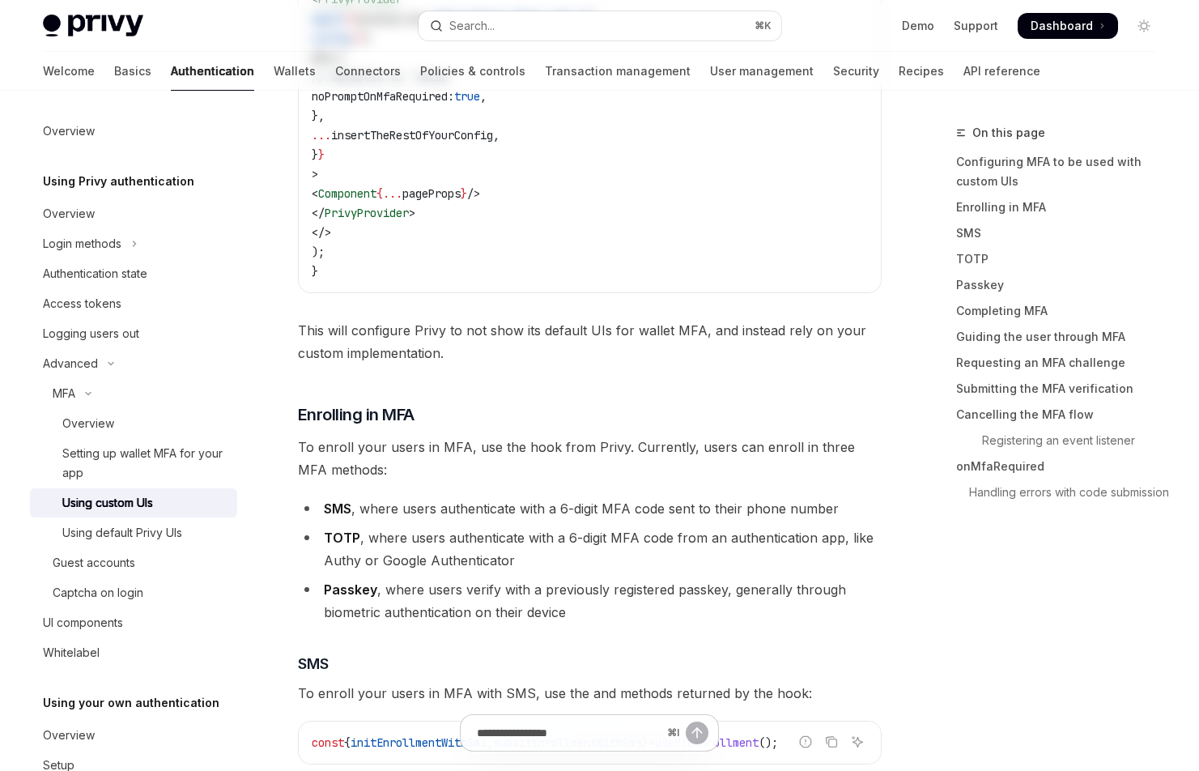
type textarea "*"
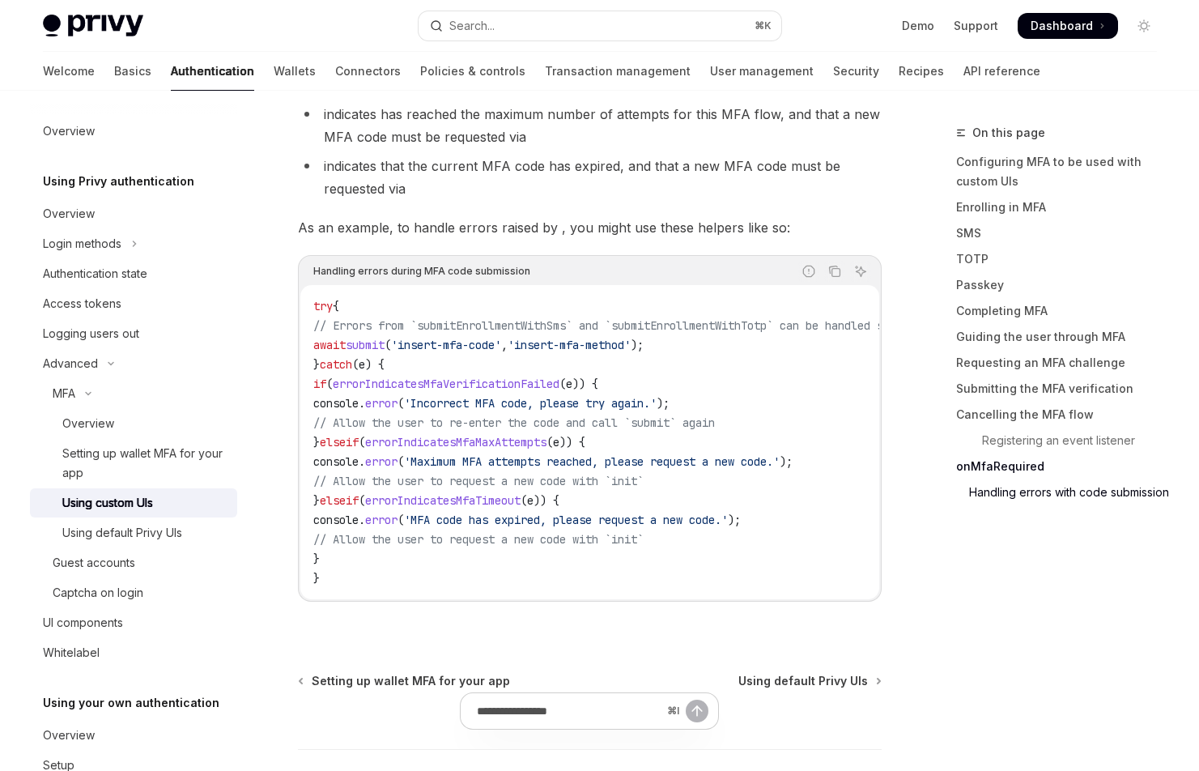
scroll to position [6952, 0]
